Goal: Information Seeking & Learning: Find specific fact

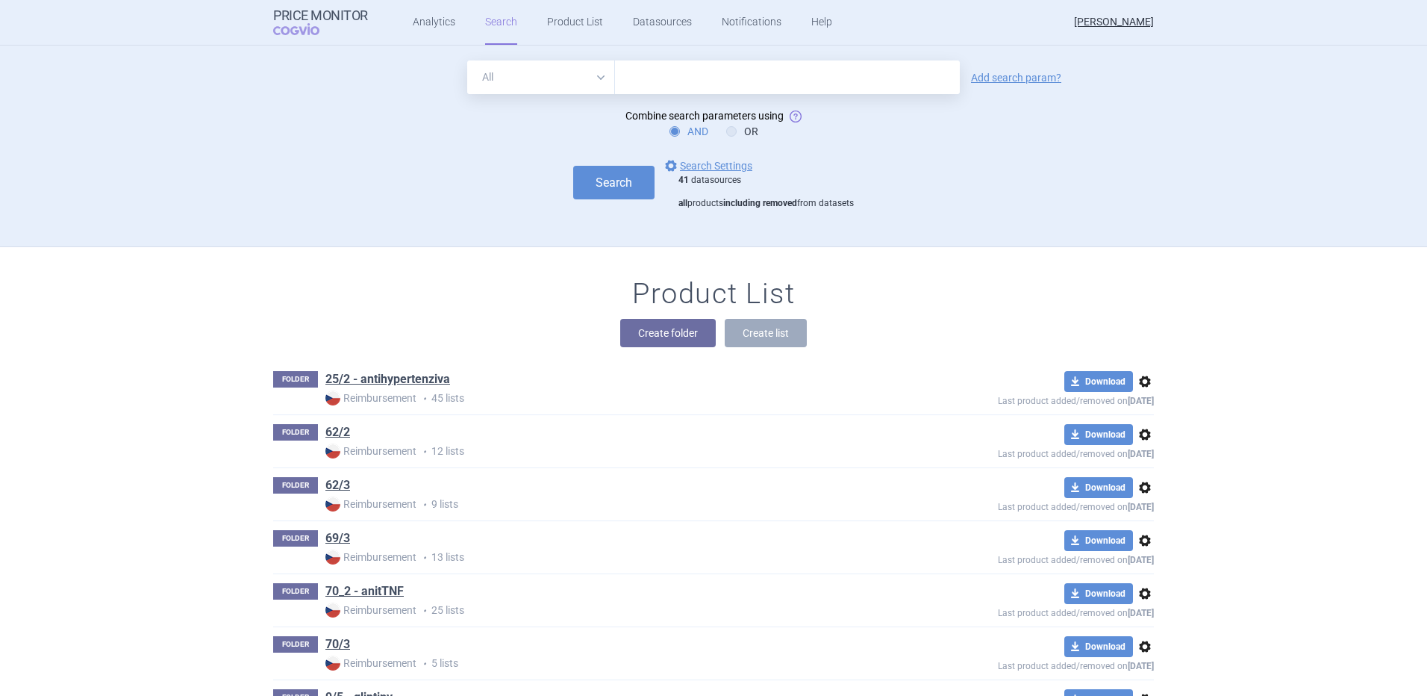
click at [721, 85] on input "text" at bounding box center [787, 77] width 345 height 34
type input "[MEDICAL_DATA]"
click button "Search" at bounding box center [613, 183] width 81 height 34
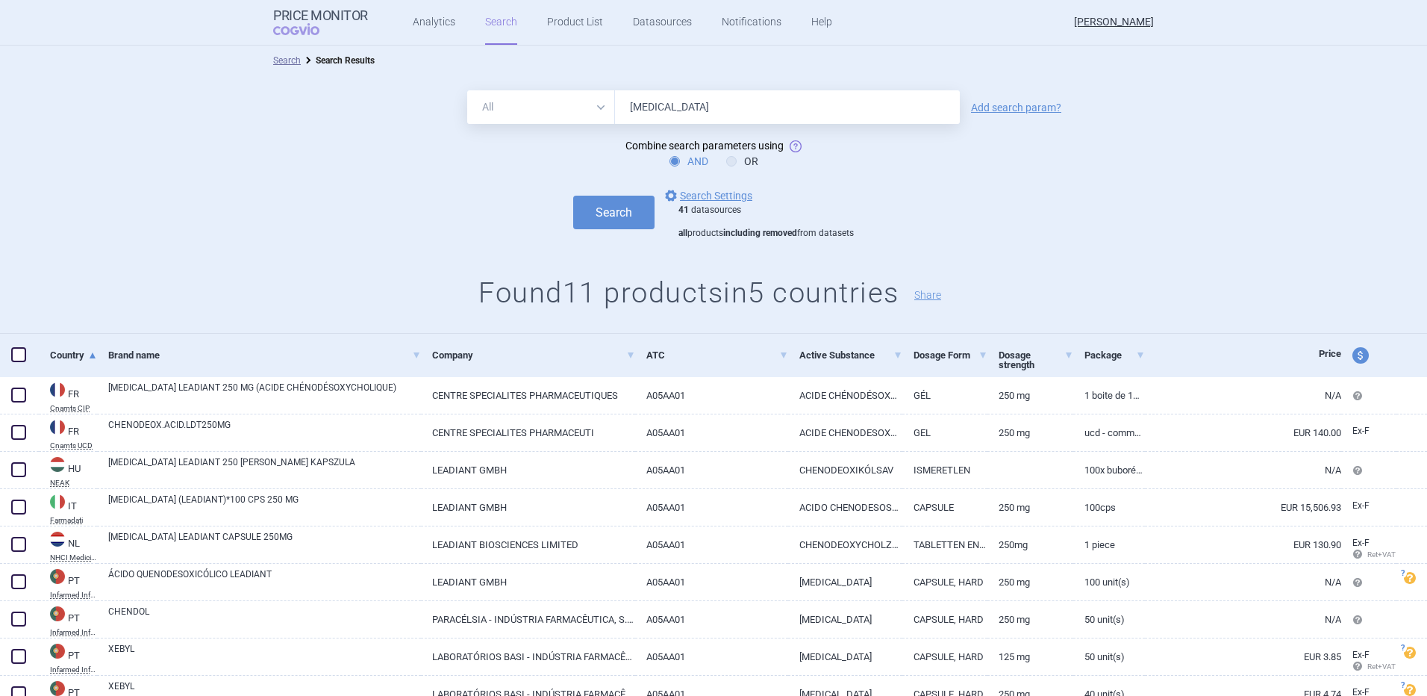
scroll to position [129, 0]
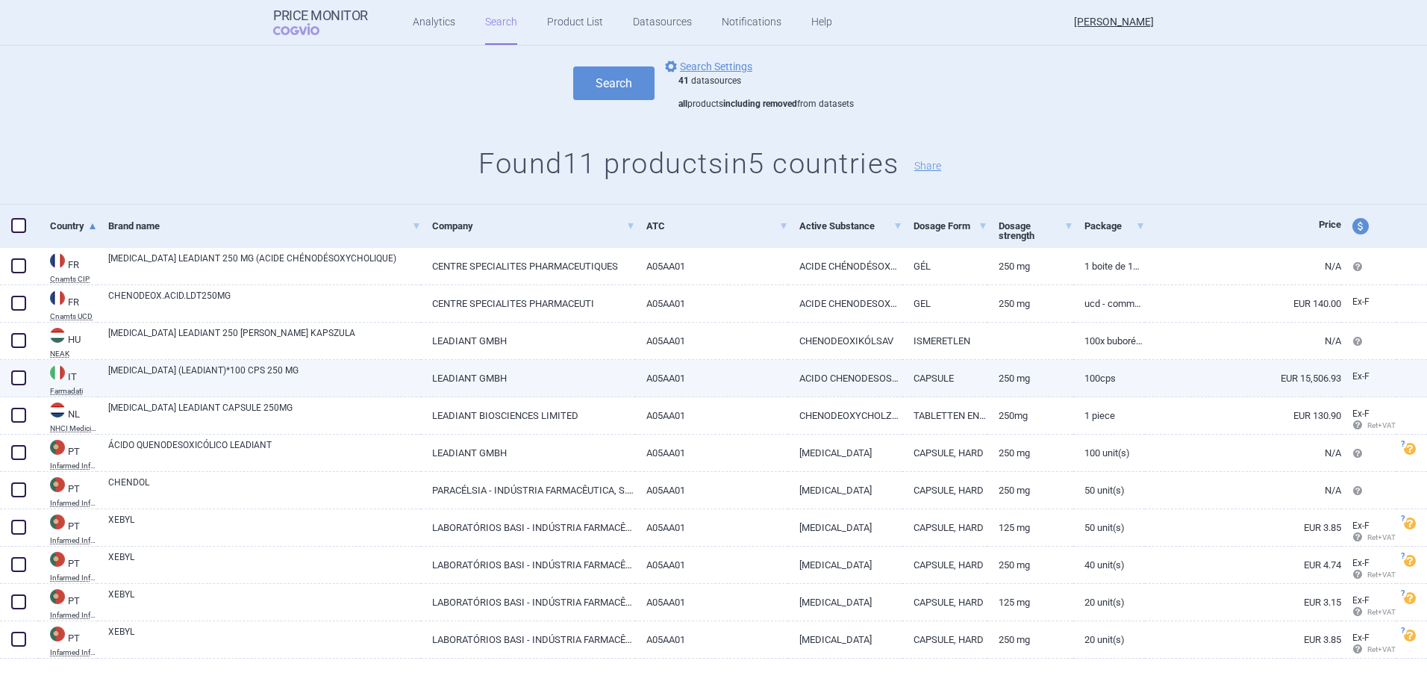
click at [22, 377] on span at bounding box center [18, 377] width 15 height 15
checkbox input "true"
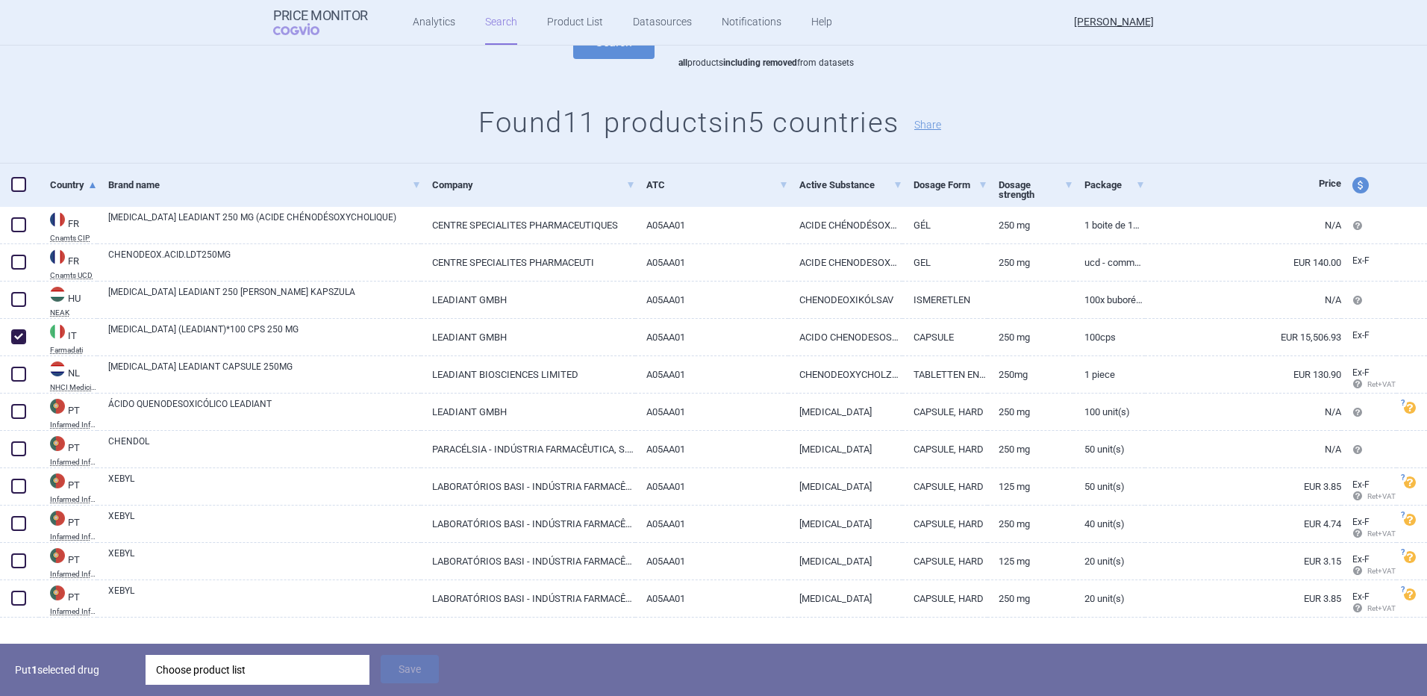
scroll to position [193, 0]
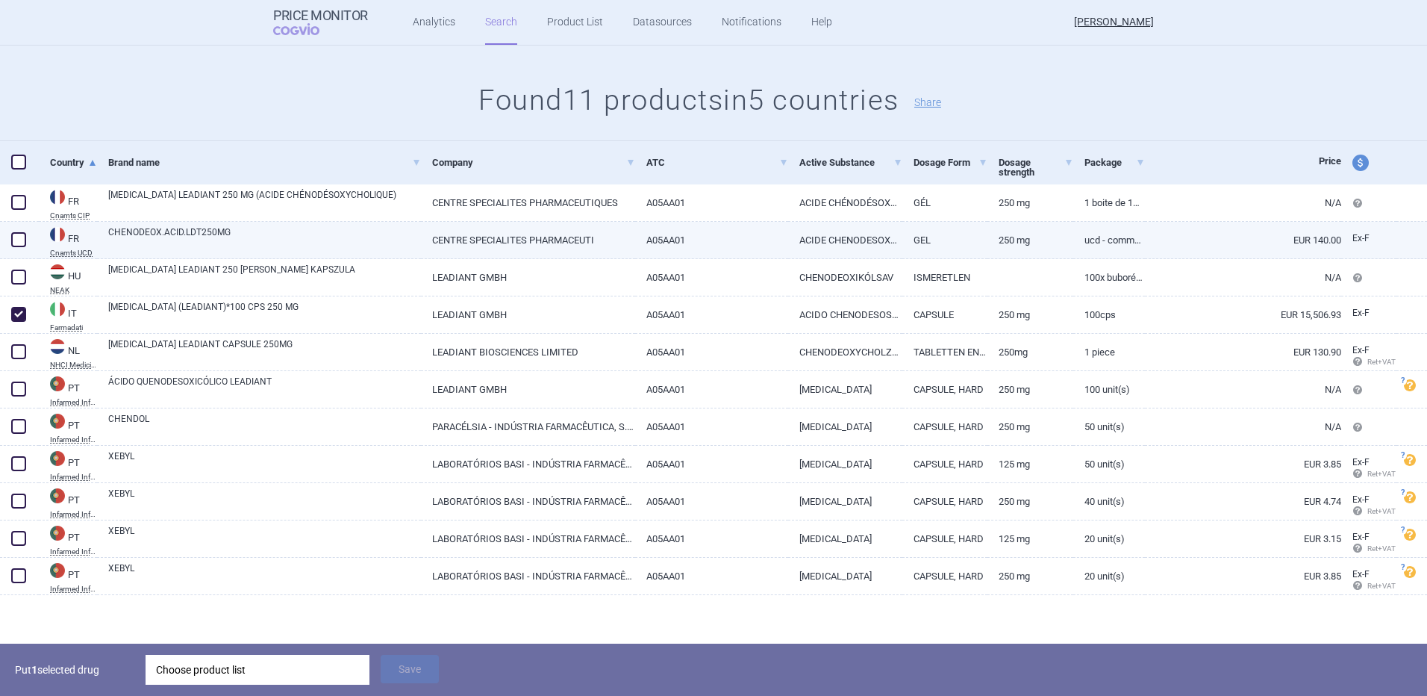
click at [224, 243] on link "CHENODEOX.ACID.LDT250MG" at bounding box center [264, 238] width 313 height 27
select select "EUR"
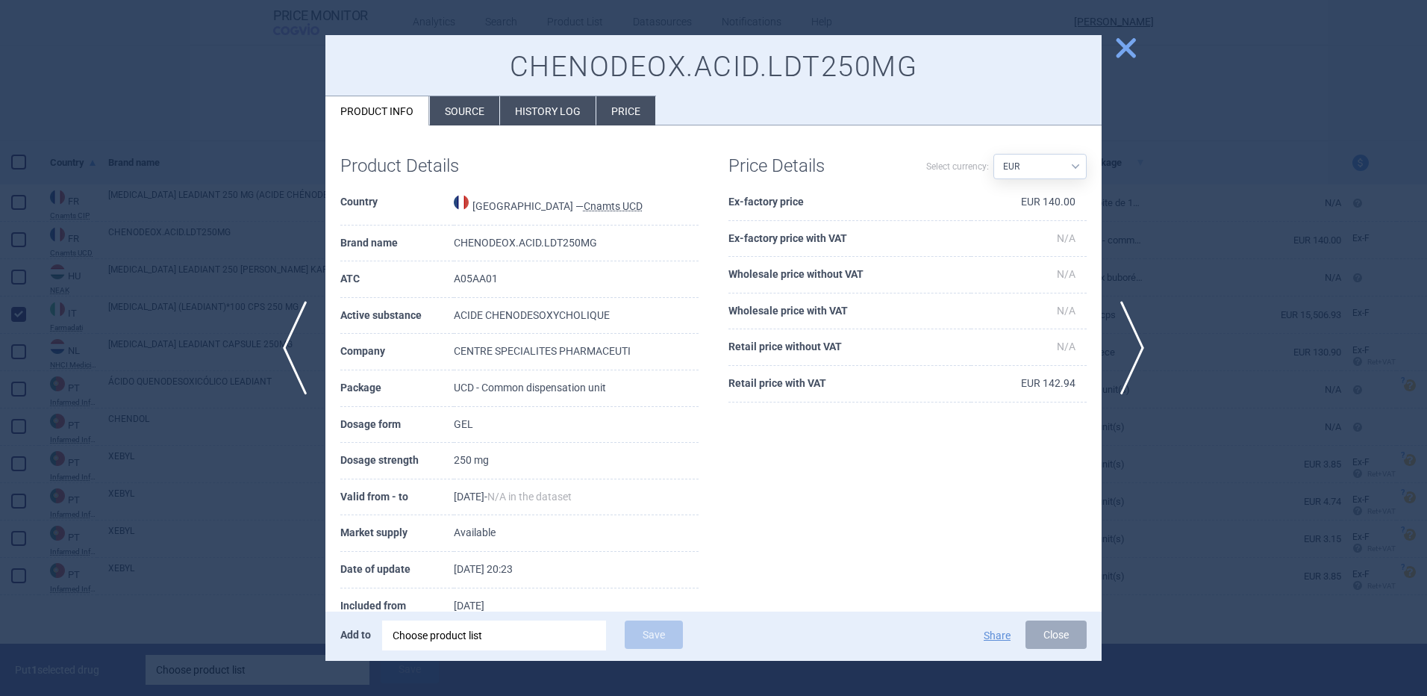
click at [1120, 47] on span "close" at bounding box center [1126, 48] width 26 height 26
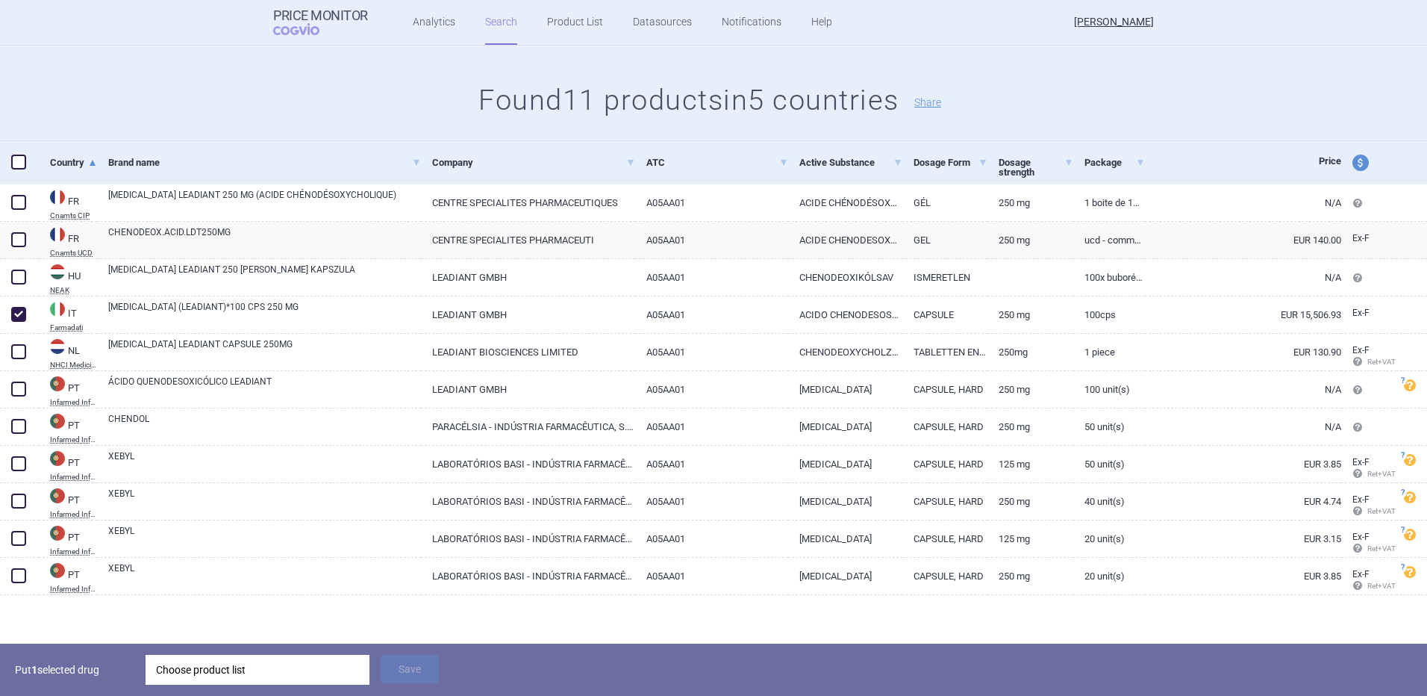
click at [1353, 161] on span "price and currency" at bounding box center [1361, 163] width 16 height 16
select select "ex-factory"
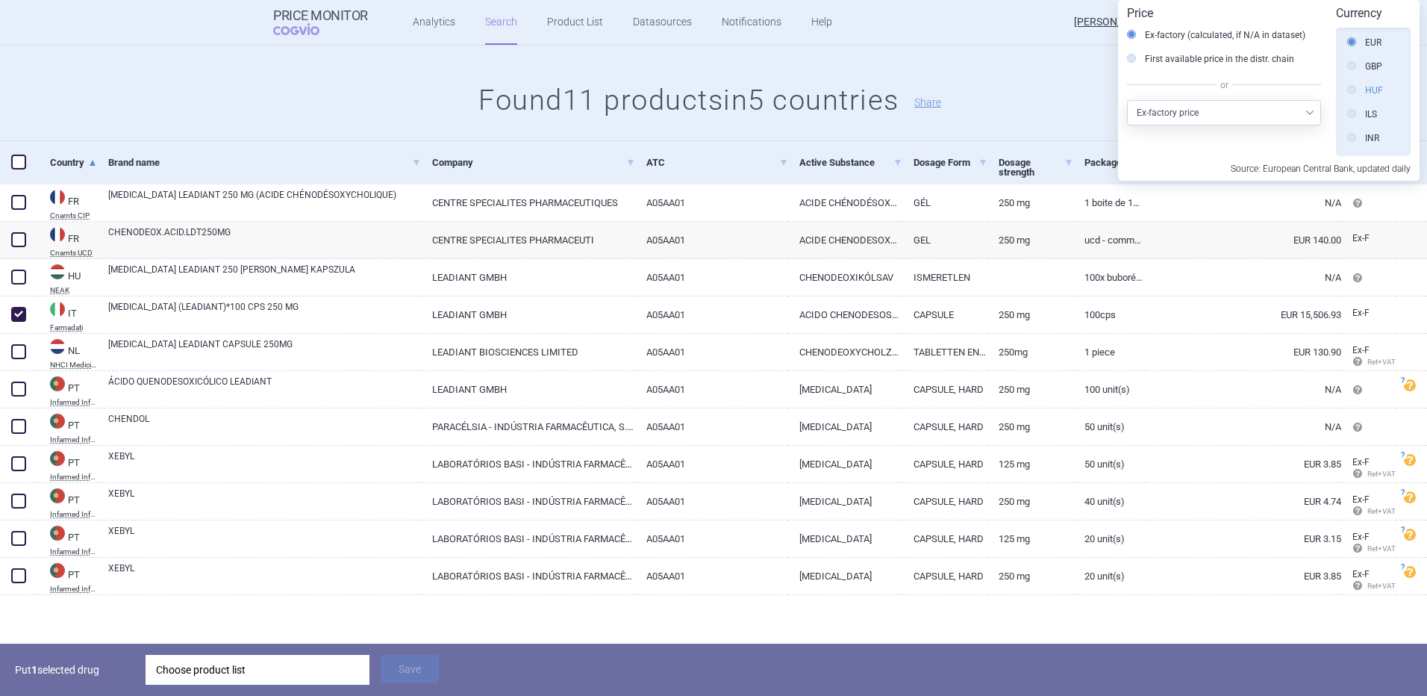
scroll to position [187, 0]
click at [1377, 116] on label "CZK" at bounding box center [1364, 120] width 35 height 15
click at [1363, 116] on input "CZK" at bounding box center [1355, 120] width 15 height 15
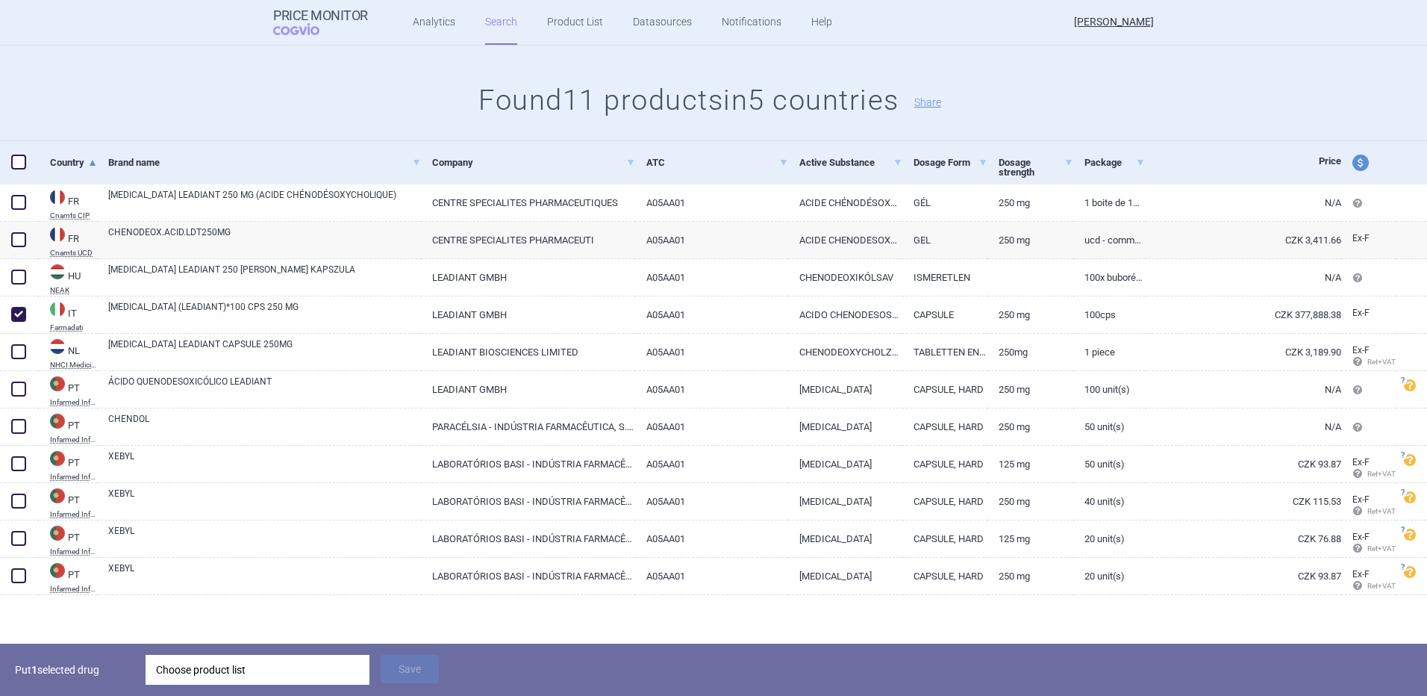
click at [252, 63] on div "All Brand Name ATC Company Active Substance Country Newer than [MEDICAL_DATA] A…" at bounding box center [713, 12] width 1427 height 258
